Goal: Task Accomplishment & Management: Manage account settings

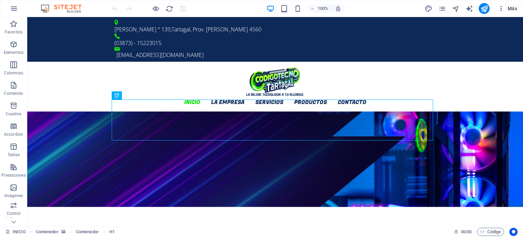
click at [508, 6] on span "Más" at bounding box center [507, 8] width 19 height 7
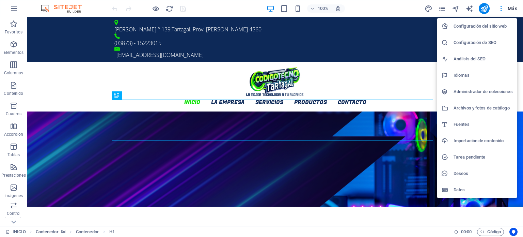
click at [476, 27] on h6 "Configuración del sitio web" at bounding box center [483, 26] width 59 height 8
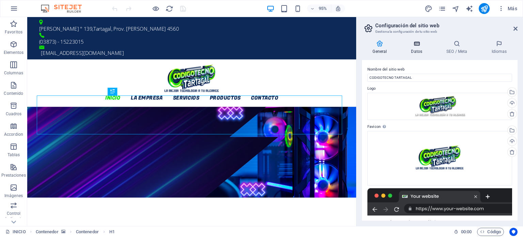
click at [422, 46] on icon at bounding box center [417, 43] width 33 height 7
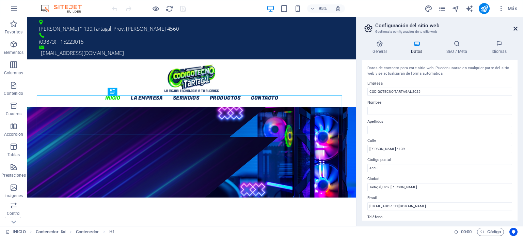
click at [515, 27] on icon at bounding box center [516, 28] width 4 height 5
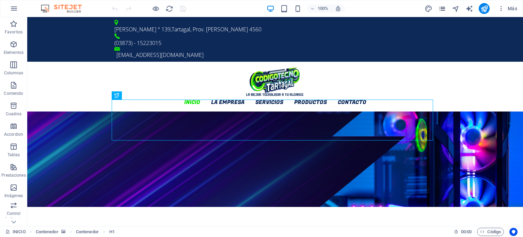
click at [438, 10] on icon "pages" at bounding box center [442, 9] width 8 height 8
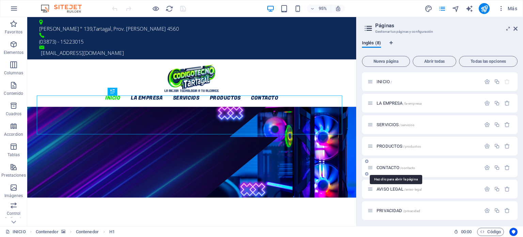
click at [392, 166] on span "CONTACTO /contacto" at bounding box center [396, 167] width 38 height 5
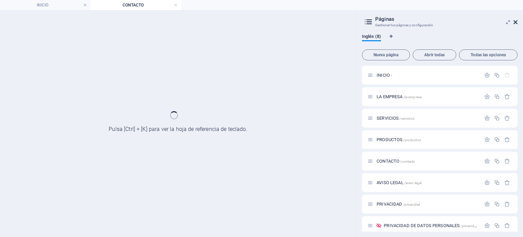
click at [516, 24] on icon at bounding box center [516, 21] width 4 height 5
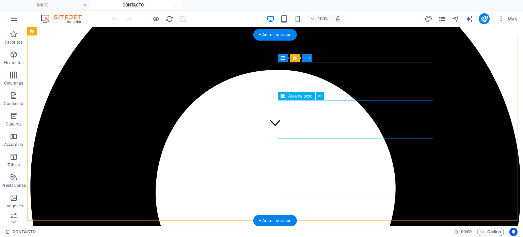
scroll to position [68, 0]
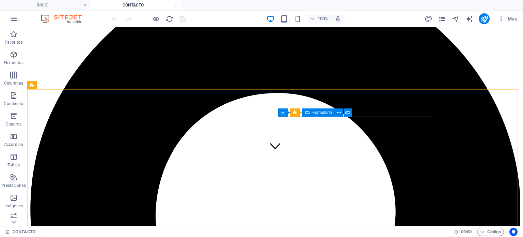
click at [315, 113] on span "Formulario" at bounding box center [321, 112] width 19 height 4
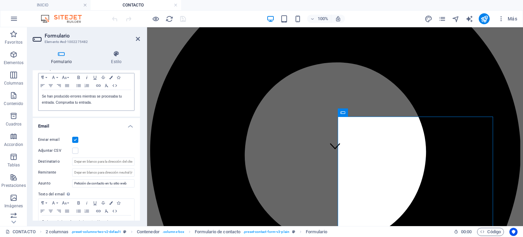
scroll to position [136, 0]
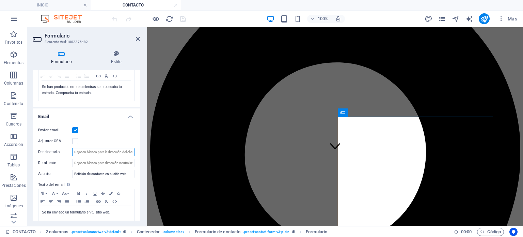
drag, startPoint x: 98, startPoint y: 151, endPoint x: 135, endPoint y: 151, distance: 37.1
click at [135, 151] on div "Enviar email Adjuntar CSV Destinatario Remitente Asunto Petición de contacto en…" at bounding box center [86, 179] width 107 height 116
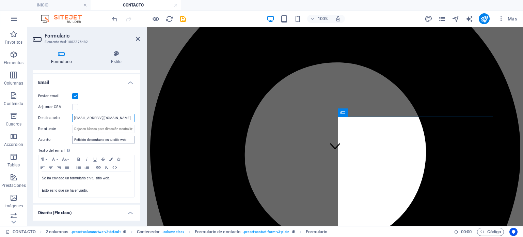
type input "[EMAIL_ADDRESS][DOMAIN_NAME]"
drag, startPoint x: 131, startPoint y: 140, endPoint x: 72, endPoint y: 139, distance: 58.6
click at [72, 139] on input "Petición de contacto en tu sitio web" at bounding box center [103, 140] width 62 height 8
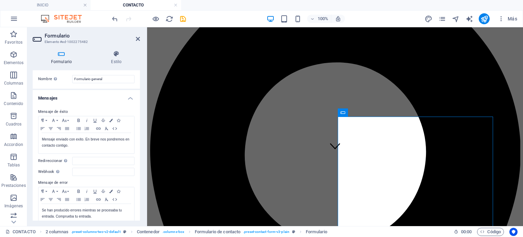
scroll to position [0, 0]
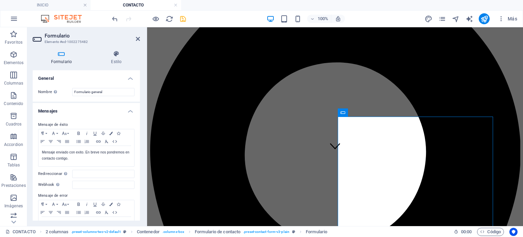
type input "Contacto desde el Sitio Web"
click at [182, 20] on icon "save" at bounding box center [183, 19] width 8 height 8
checkbox input "false"
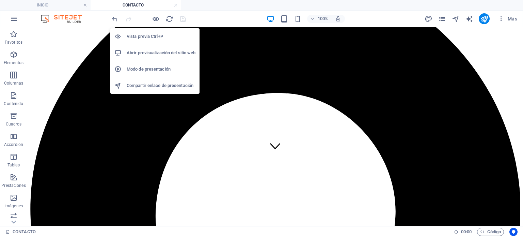
click at [158, 49] on h6 "Abrir previsualización del sitio web" at bounding box center [161, 53] width 69 height 8
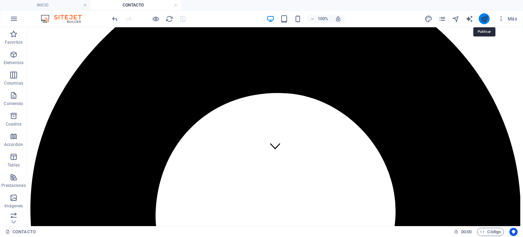
click at [481, 17] on icon "publish" at bounding box center [485, 19] width 8 height 8
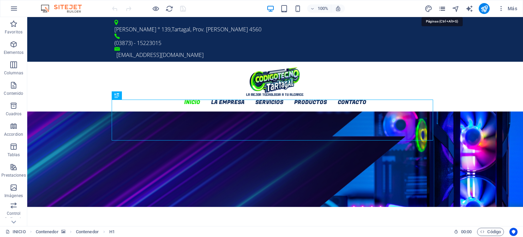
click at [442, 11] on icon "pages" at bounding box center [442, 9] width 8 height 8
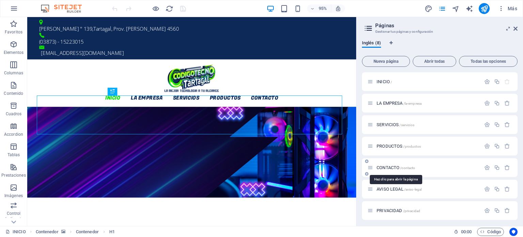
click at [388, 167] on span "CONTACTO /contacto" at bounding box center [396, 167] width 38 height 5
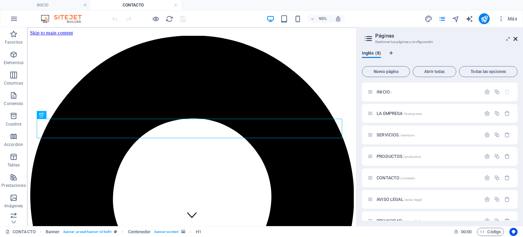
drag, startPoint x: 517, startPoint y: 40, endPoint x: 478, endPoint y: 14, distance: 47.0
click at [517, 40] on icon at bounding box center [516, 38] width 4 height 5
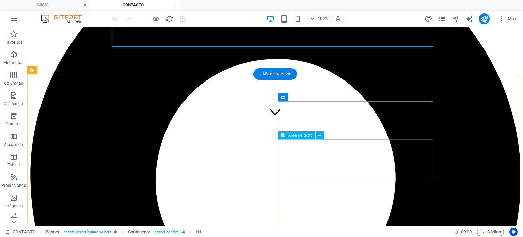
scroll to position [68, 0]
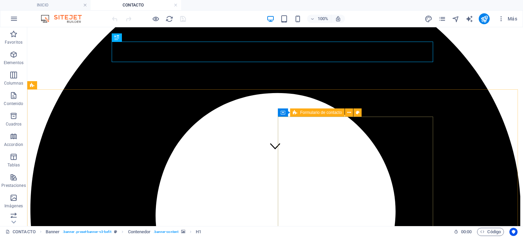
click at [297, 113] on icon at bounding box center [295, 112] width 4 height 8
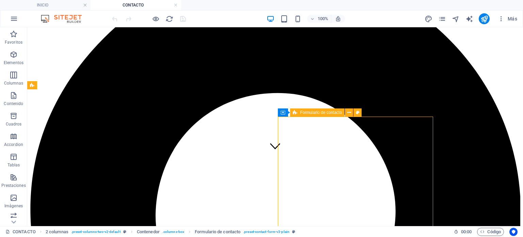
click at [297, 113] on icon at bounding box center [295, 112] width 4 height 8
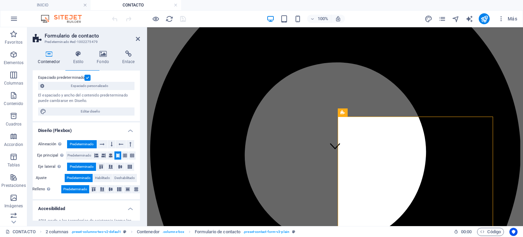
scroll to position [0, 0]
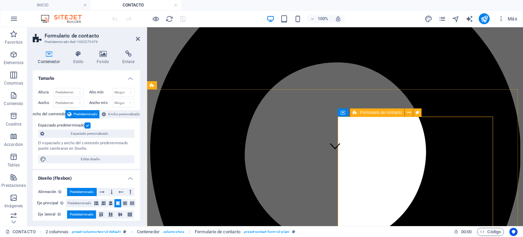
click at [386, 113] on span "Formulario de contacto" at bounding box center [381, 112] width 42 height 4
click at [384, 114] on span "Formulario de contacto" at bounding box center [381, 112] width 42 height 4
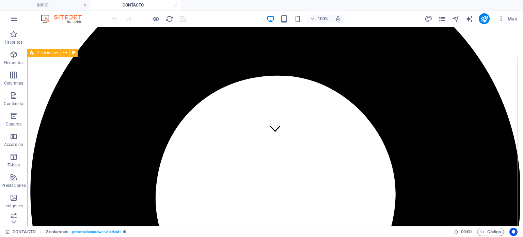
scroll to position [102, 0]
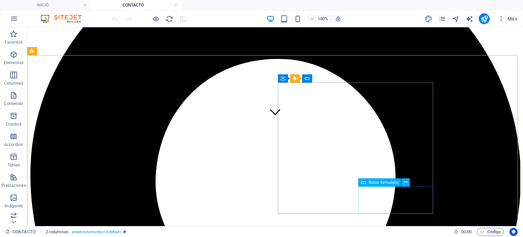
click at [375, 182] on span "Botón formulario" at bounding box center [384, 182] width 30 height 4
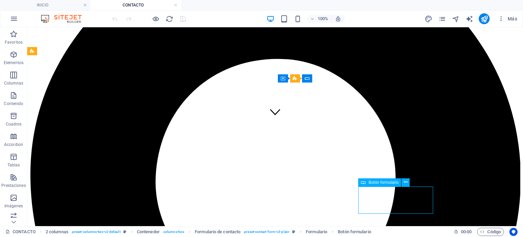
click at [375, 182] on span "Botón formulario" at bounding box center [384, 182] width 30 height 4
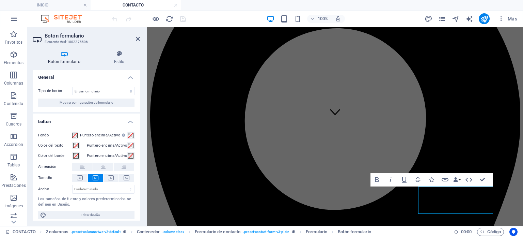
scroll to position [0, 0]
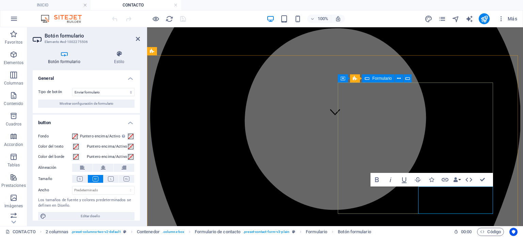
click at [369, 79] on icon at bounding box center [367, 78] width 5 height 8
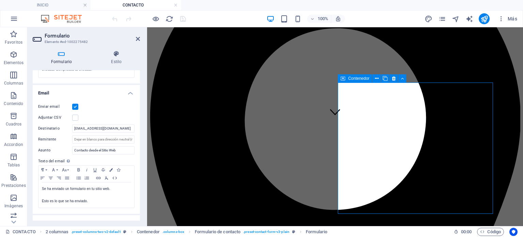
scroll to position [170, 0]
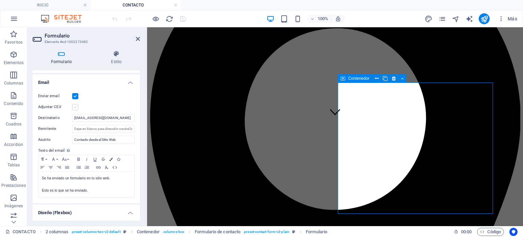
click at [74, 108] on label at bounding box center [75, 107] width 6 height 6
click at [0, 0] on input "Adjuntar CSV" at bounding box center [0, 0] width 0 height 0
click at [74, 108] on label at bounding box center [75, 107] width 6 height 6
click at [0, 0] on input "Adjuntar CSV" at bounding box center [0, 0] width 0 height 0
drag, startPoint x: 36, startPoint y: 106, endPoint x: 60, endPoint y: 106, distance: 23.5
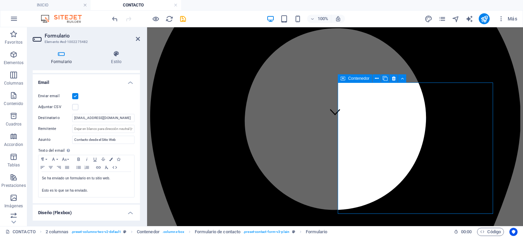
click at [60, 106] on div "Enviar email Adjuntar CSV Destinatario info@codigotecno.net.ar Remitente Asunto…" at bounding box center [86, 145] width 107 height 116
click at [74, 109] on label at bounding box center [75, 107] width 6 height 6
click at [0, 0] on input "Adjuntar CSV" at bounding box center [0, 0] width 0 height 0
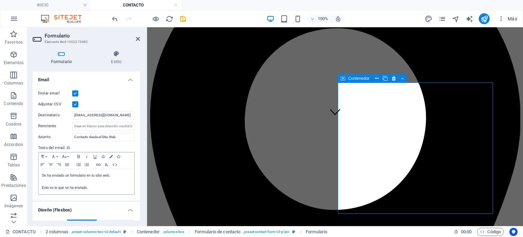
scroll to position [162, 0]
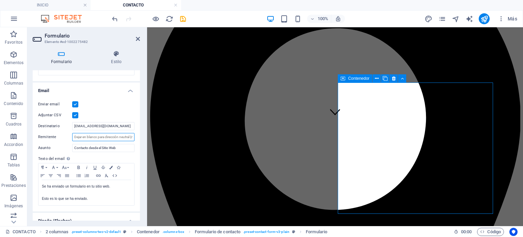
click at [106, 138] on input "Remitente" at bounding box center [103, 137] width 62 height 8
type input "consultas@codigotecno.net.ar"
click at [136, 101] on div "Enviar email Adjuntar CSV Destinatario info@codigotecno.net.ar Remitente consul…" at bounding box center [86, 153] width 107 height 116
click at [183, 17] on icon "save" at bounding box center [183, 19] width 8 height 8
checkbox input "false"
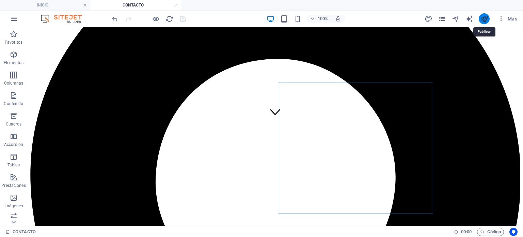
click at [487, 19] on icon "publish" at bounding box center [485, 19] width 8 height 8
